Goal: Task Accomplishment & Management: Use online tool/utility

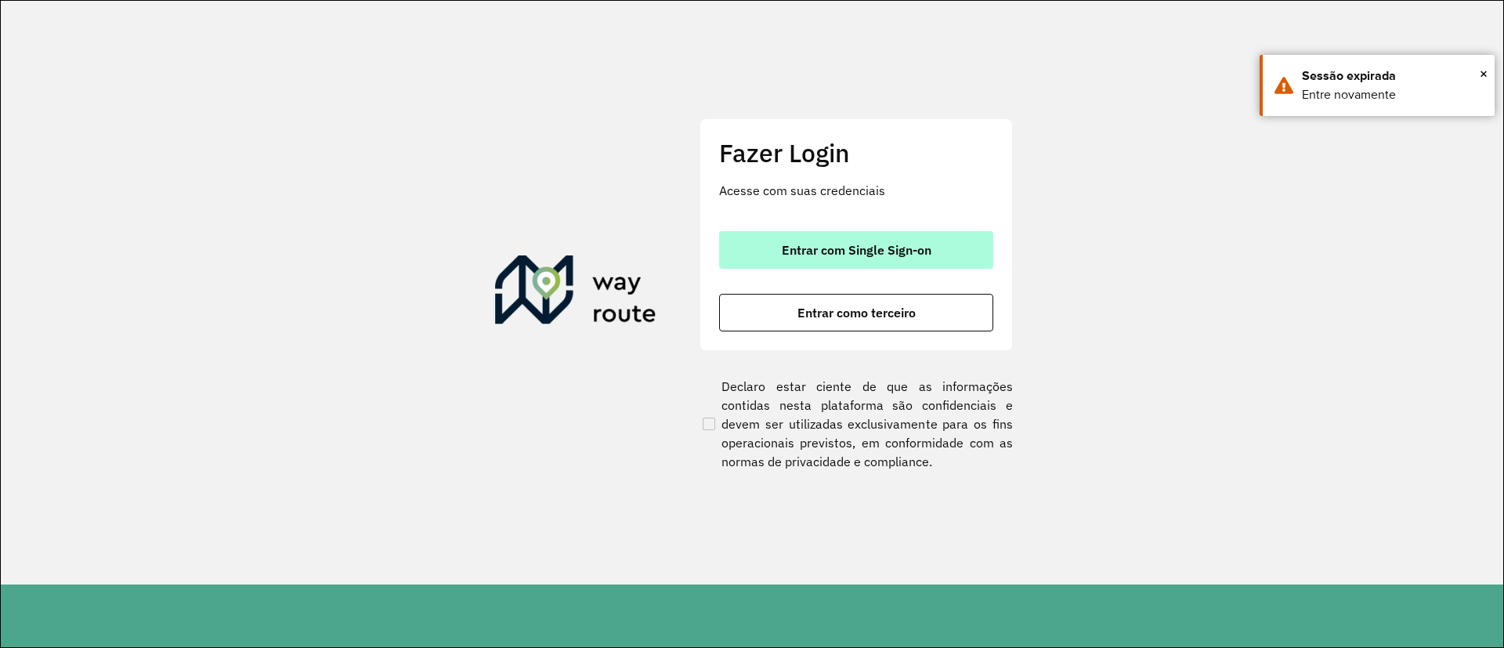
click at [848, 241] on button "Entrar com Single Sign-on" at bounding box center [856, 250] width 274 height 38
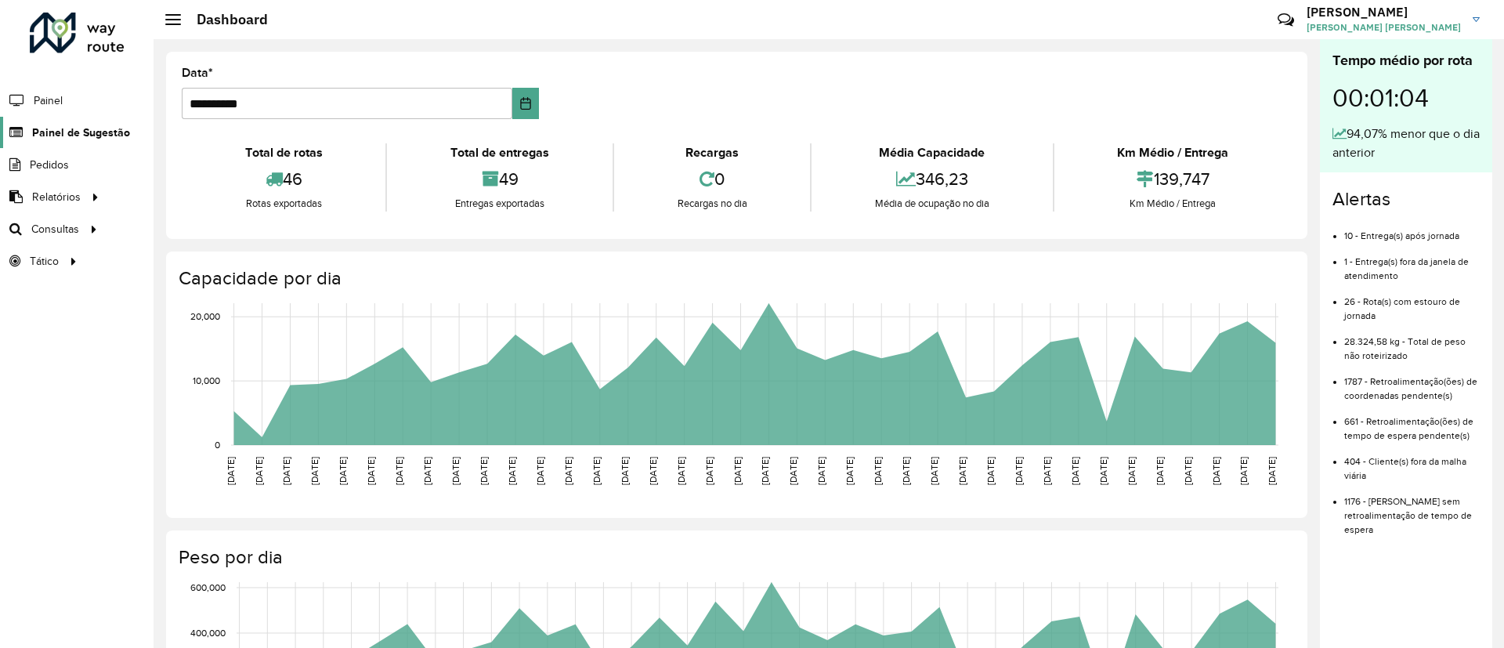
click at [91, 121] on link "Painel de Sugestão" at bounding box center [65, 132] width 130 height 31
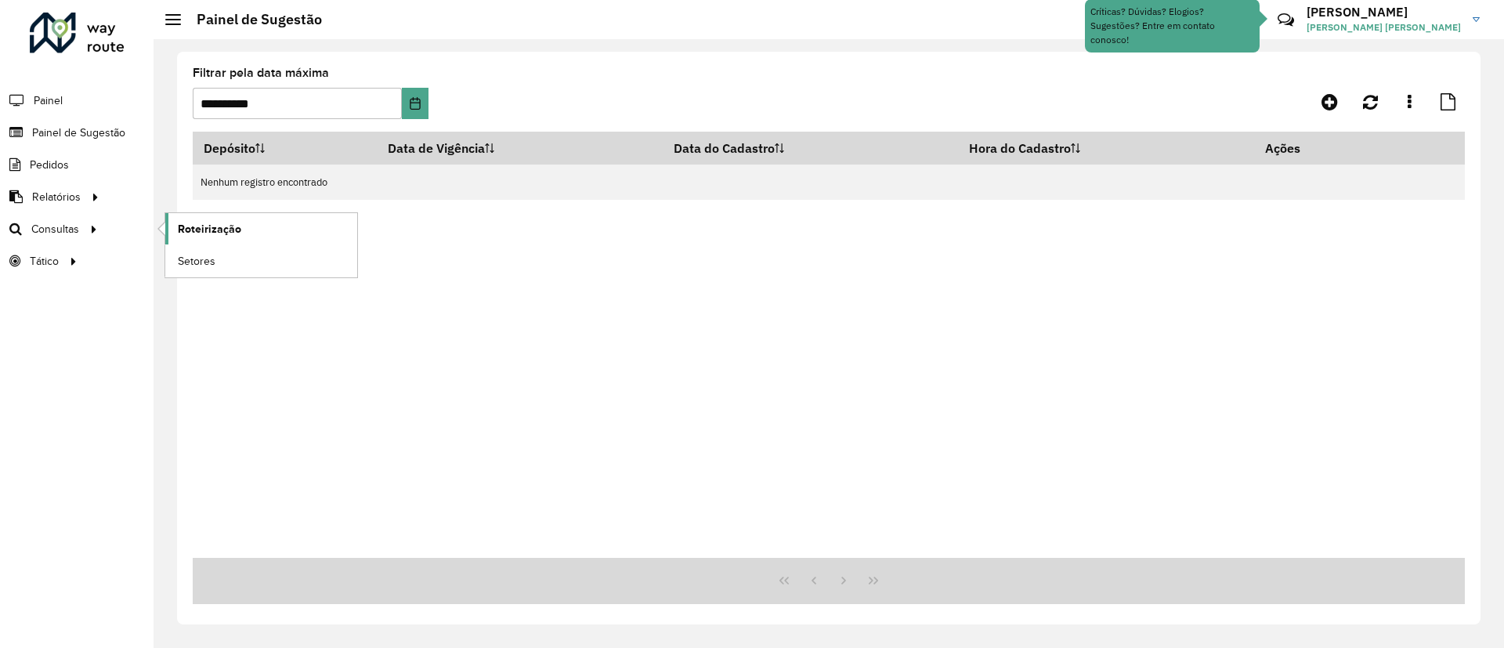
click at [210, 224] on span "Roteirização" at bounding box center [209, 229] width 63 height 16
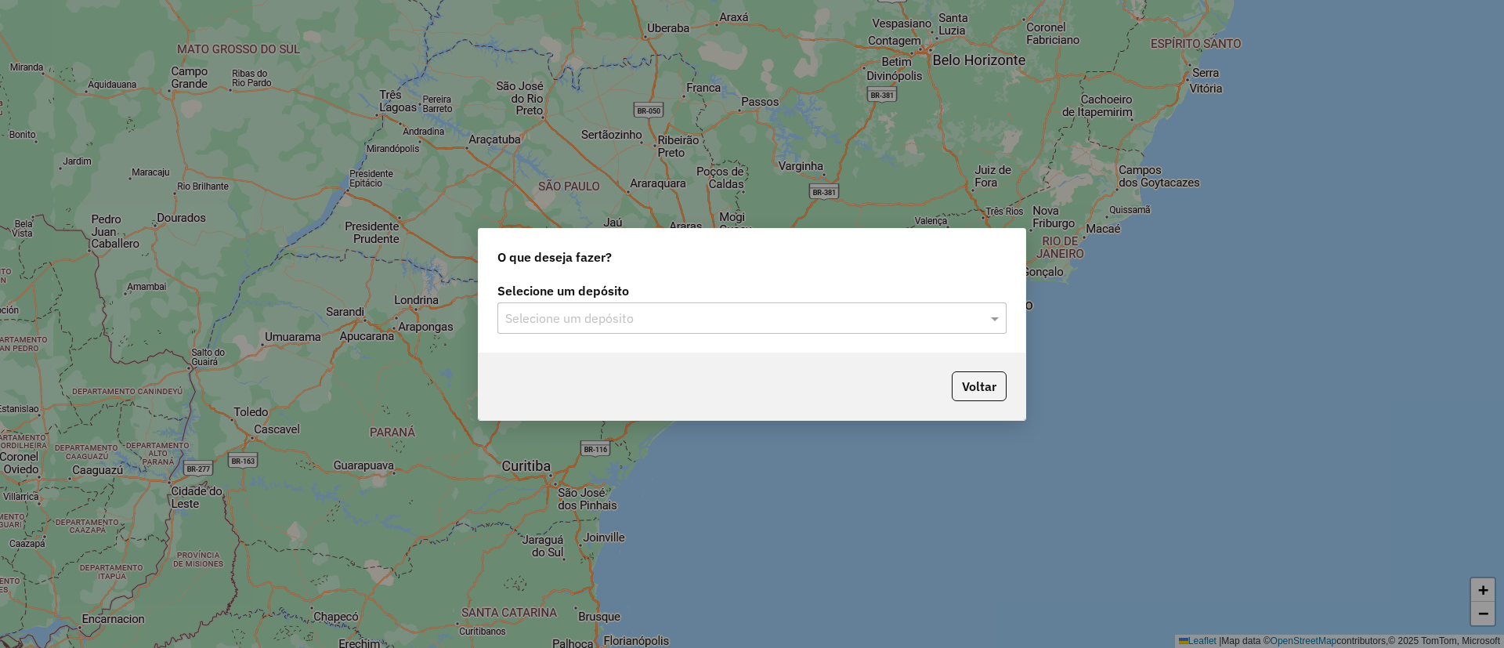
click at [731, 307] on div "Selecione um depósito" at bounding box center [751, 317] width 509 height 31
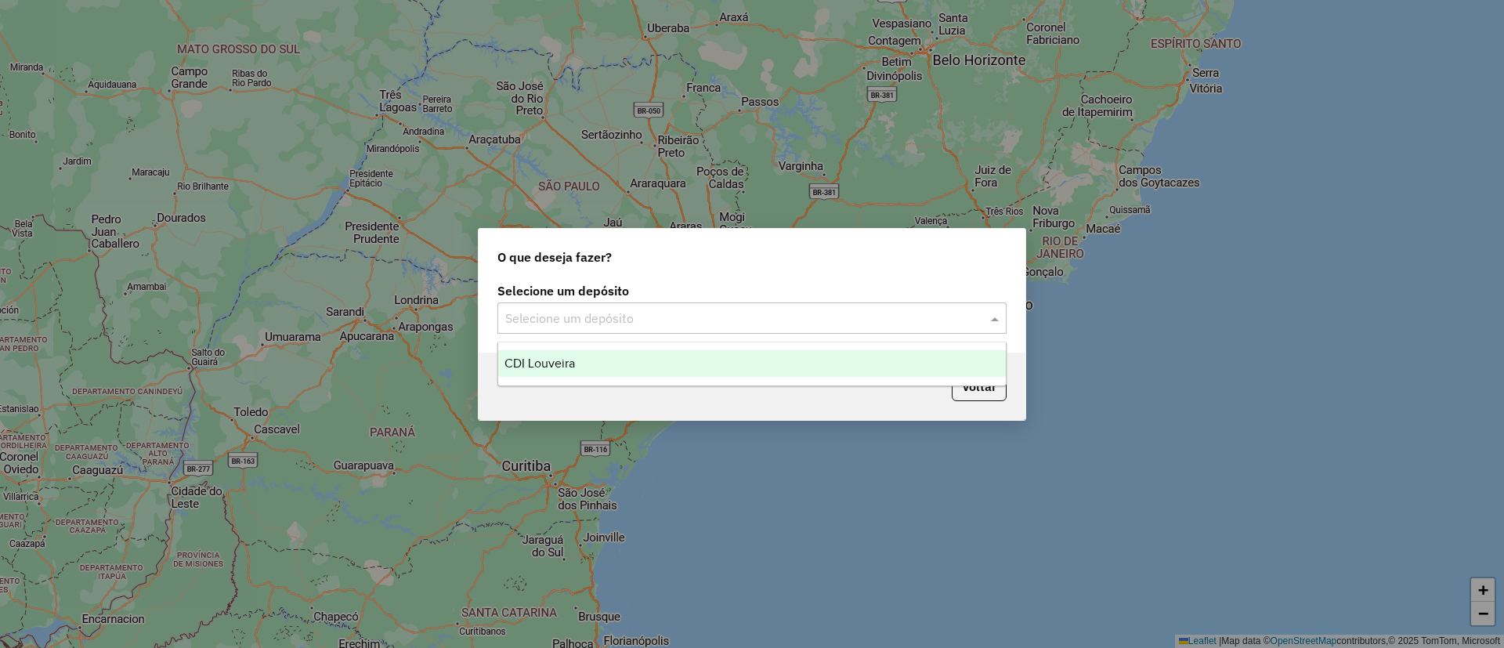
click at [599, 352] on div "CDI Louveira" at bounding box center [752, 363] width 508 height 27
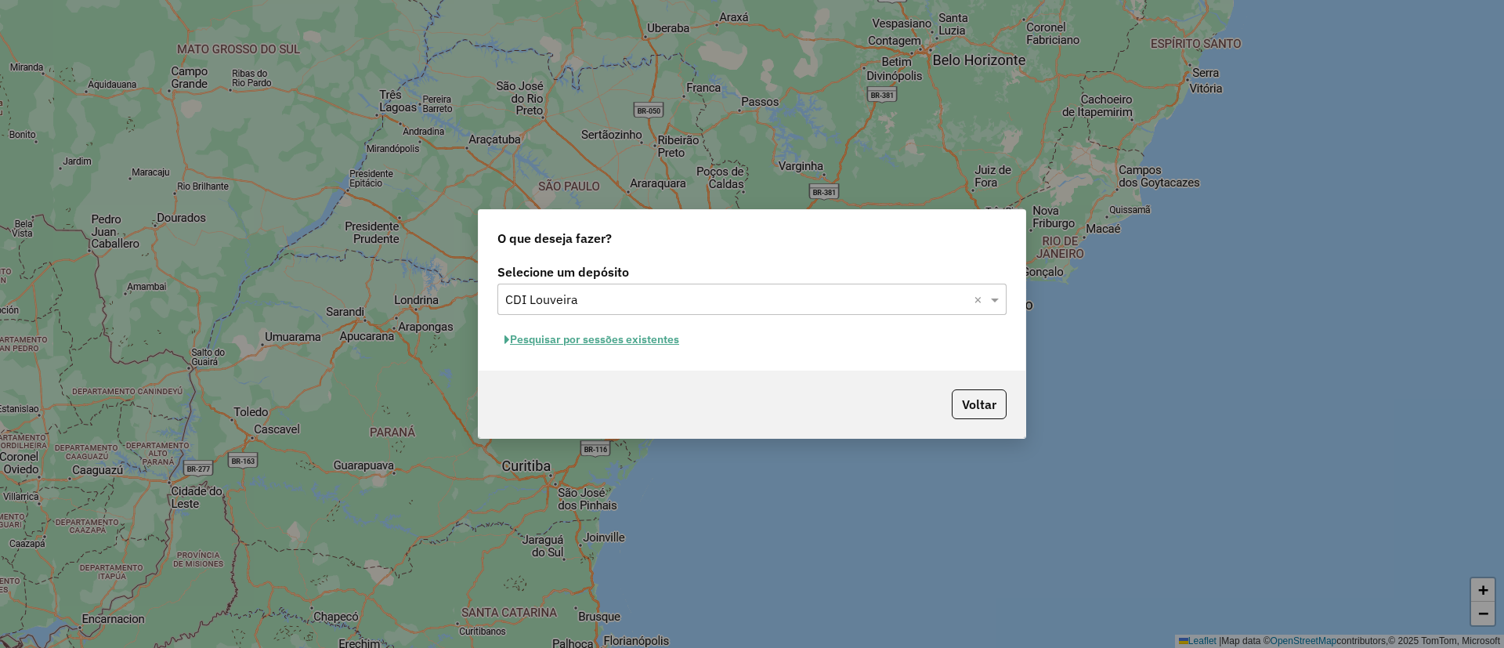
click at [666, 347] on button "Pesquisar por sessões existentes" at bounding box center [591, 339] width 189 height 24
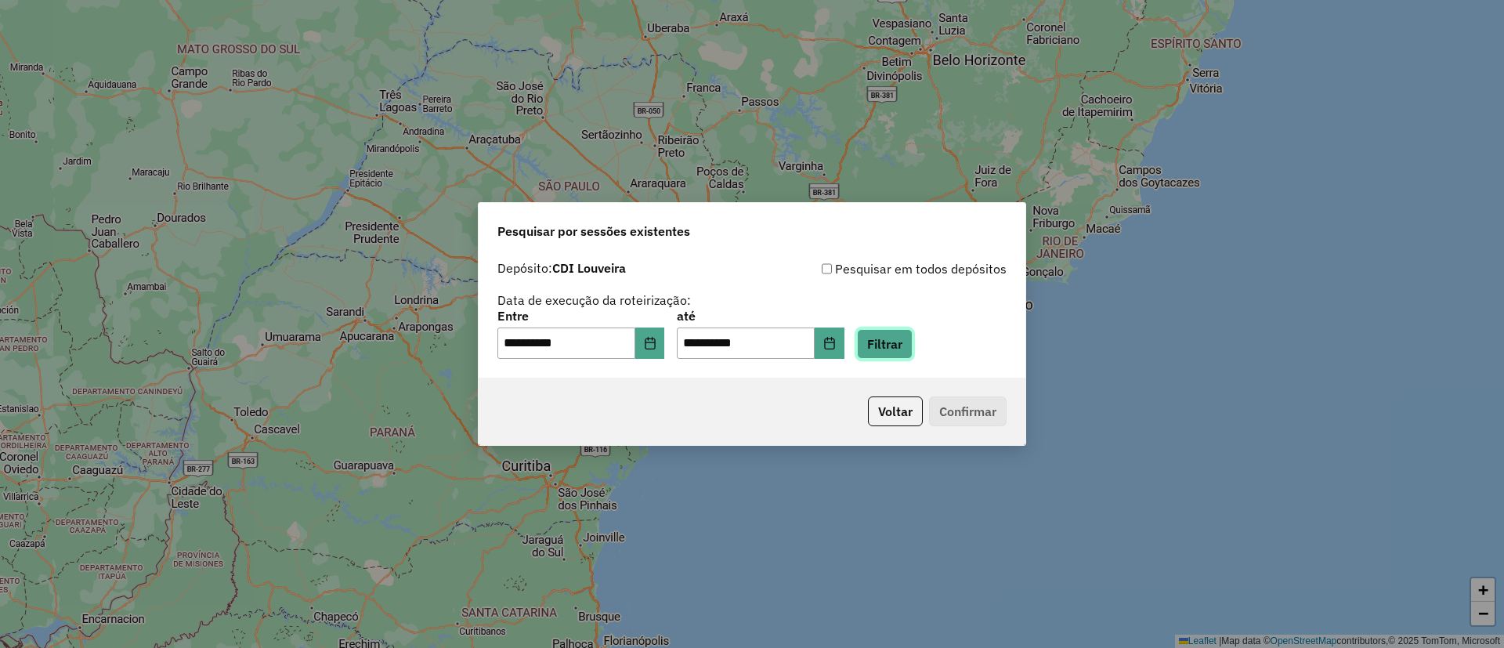
click at [913, 335] on button "Filtrar" at bounding box center [885, 344] width 56 height 30
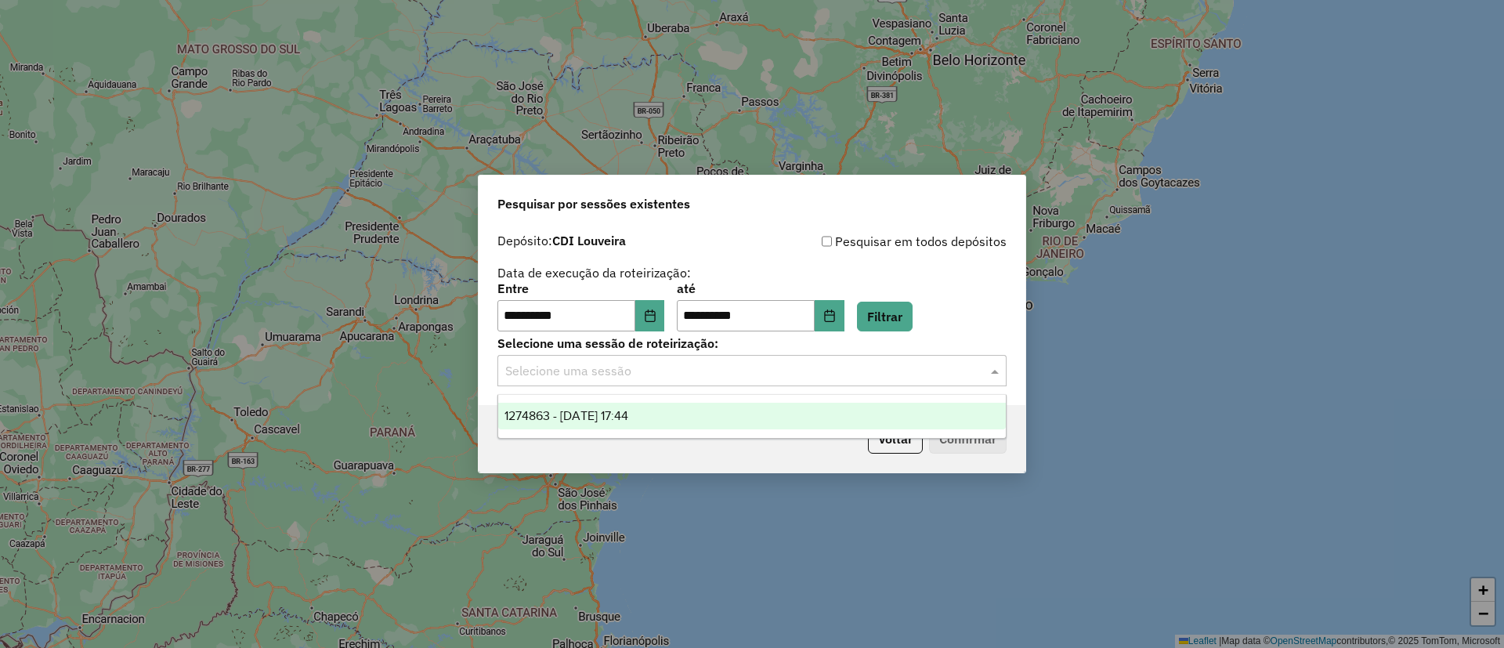
click at [537, 369] on input "text" at bounding box center [736, 371] width 462 height 19
click at [552, 411] on span "1274863 - 13/09/2025 17:44" at bounding box center [567, 415] width 124 height 13
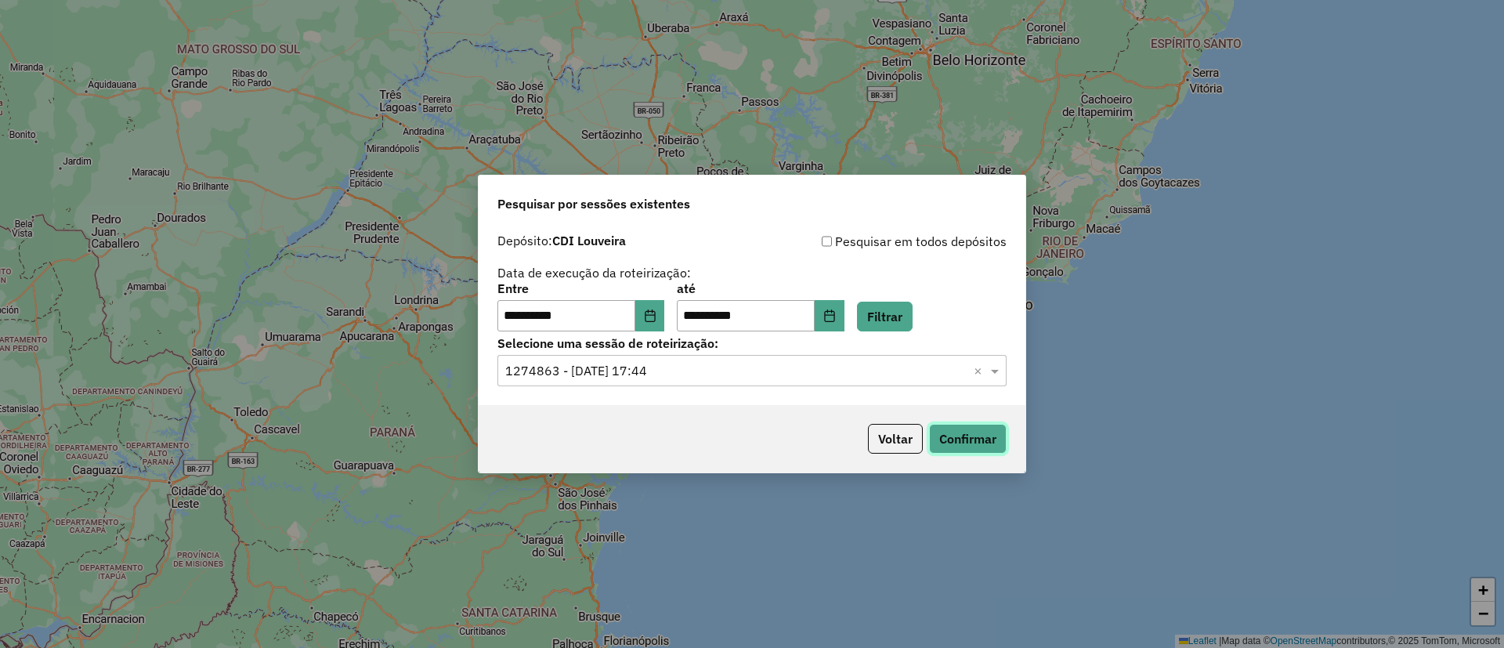
click at [994, 450] on button "Confirmar" at bounding box center [968, 439] width 78 height 30
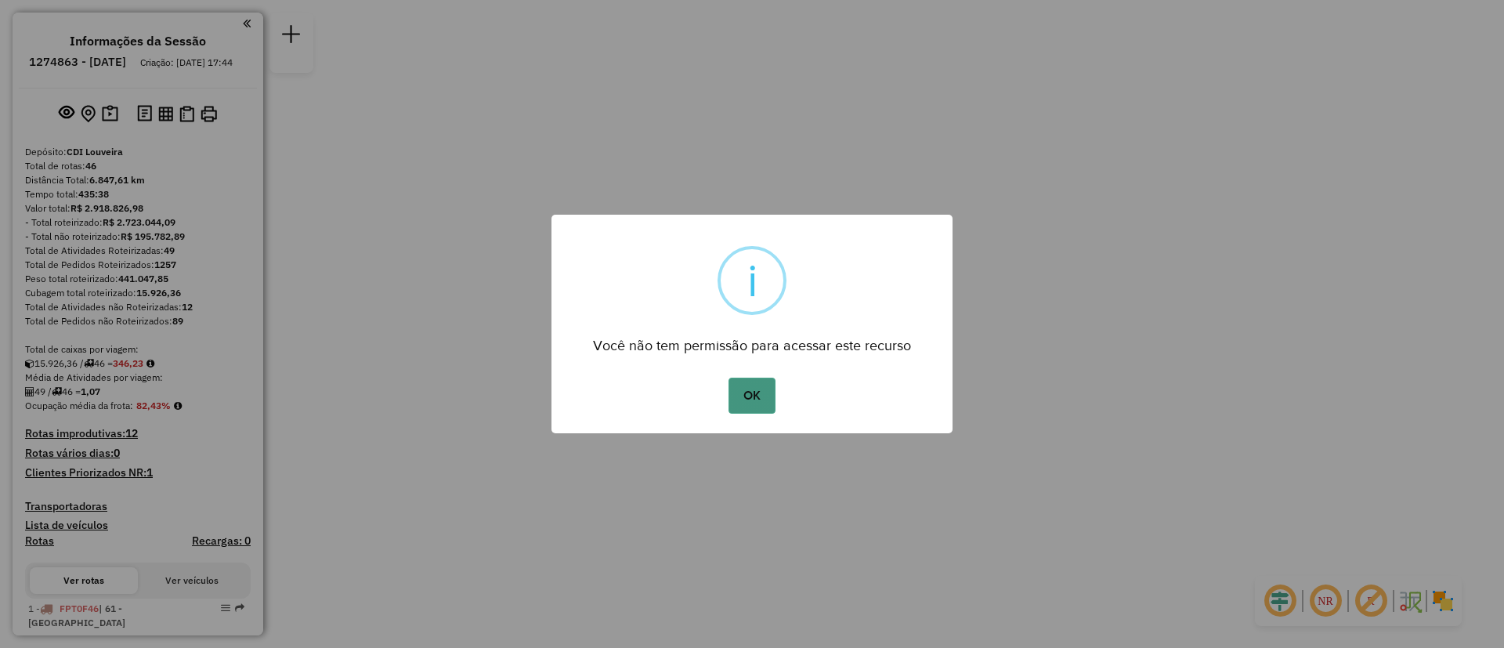
click at [757, 403] on button "OK" at bounding box center [752, 396] width 46 height 36
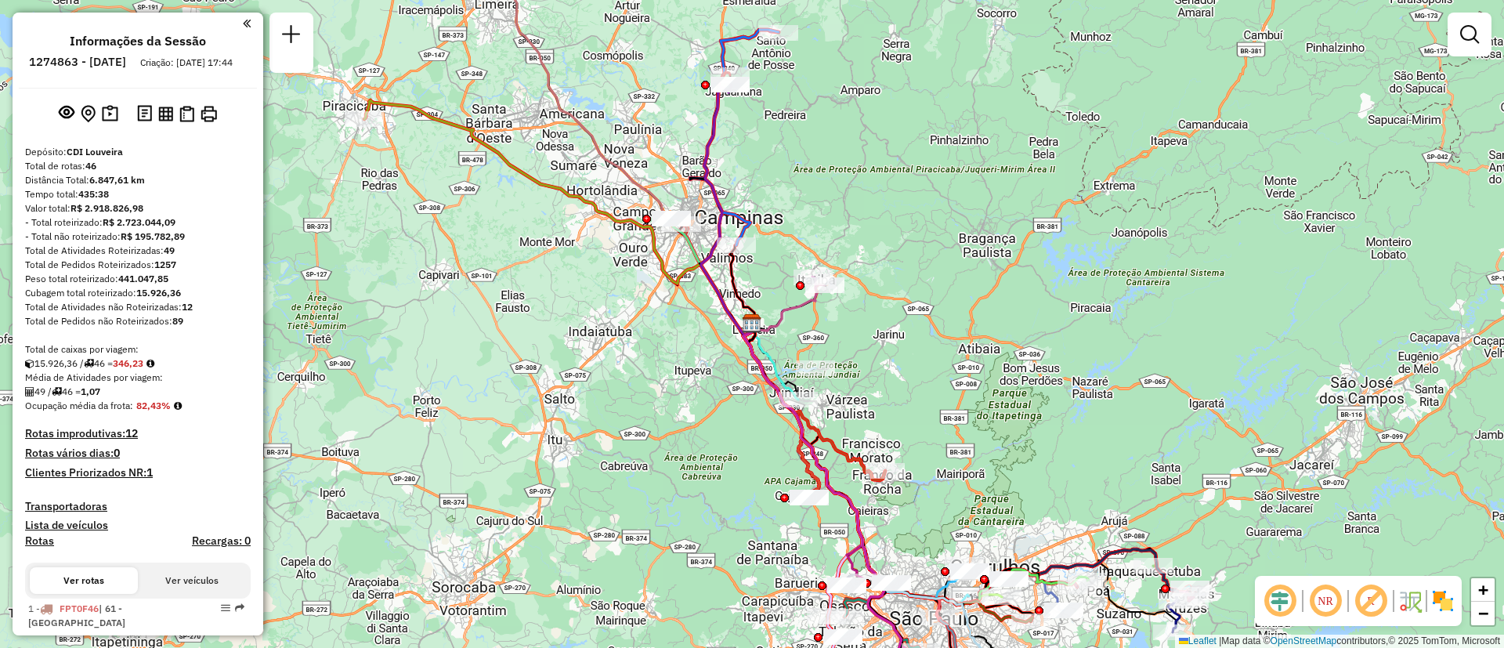
click at [119, 126] on div at bounding box center [138, 113] width 238 height 25
click at [114, 123] on img at bounding box center [110, 114] width 16 height 18
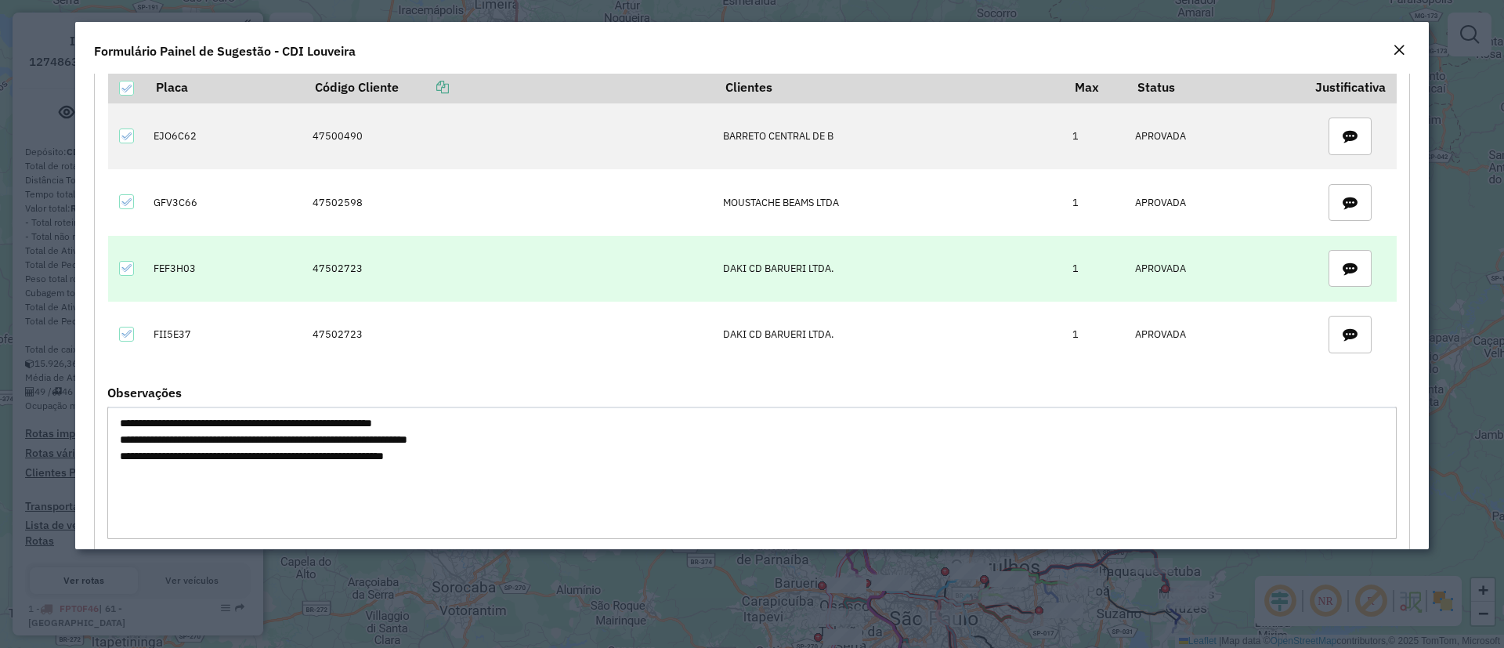
scroll to position [1053, 0]
